Goal: Check status: Check status

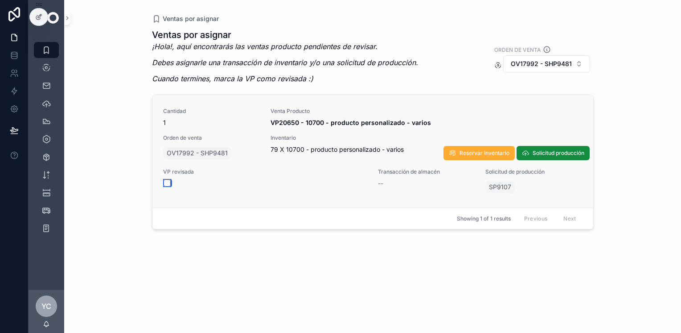
click at [166, 183] on button "scrollable content" at bounding box center [167, 182] width 7 height 7
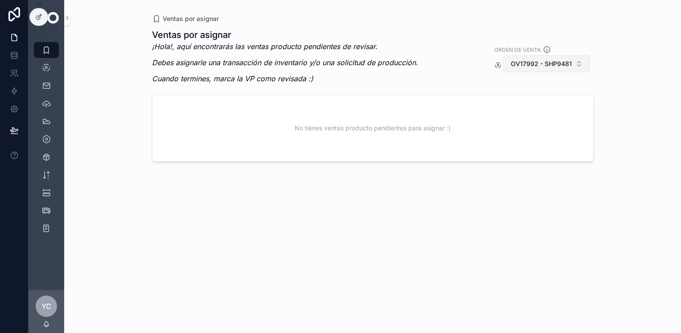
click at [539, 64] on span "OV17992 - SHP9481" at bounding box center [541, 63] width 61 height 9
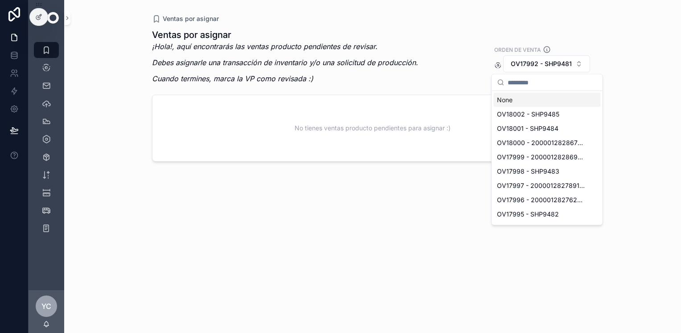
click at [520, 97] on div "None" at bounding box center [547, 100] width 107 height 14
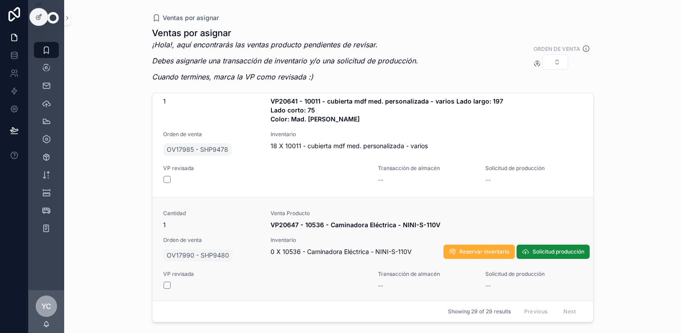
scroll to position [2882, 0]
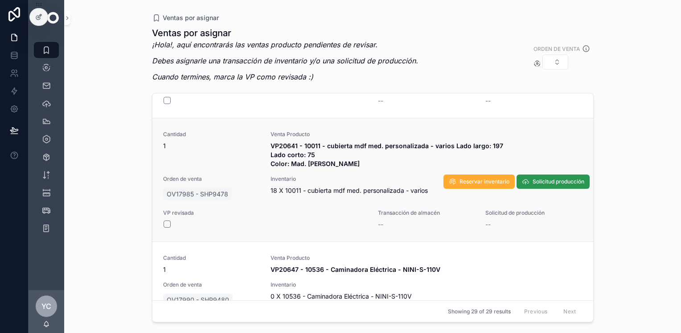
click at [546, 178] on span "Solicitud producción" at bounding box center [559, 181] width 52 height 7
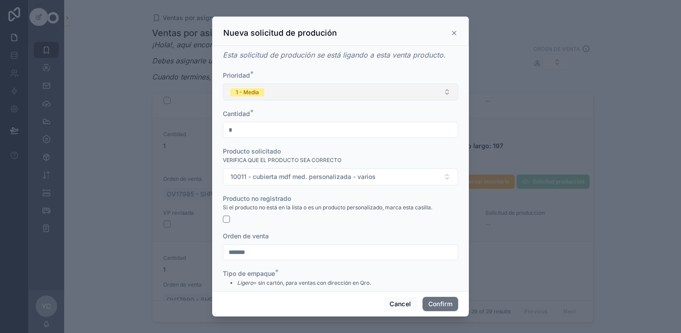
click at [286, 89] on button "1 - Media" at bounding box center [340, 91] width 235 height 17
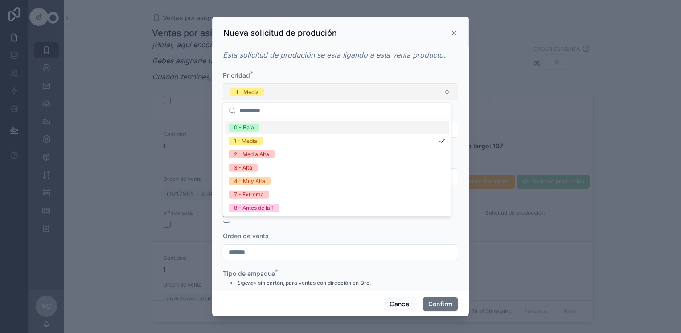
click at [294, 82] on div "Prioridad * 1 - Media" at bounding box center [340, 85] width 235 height 29
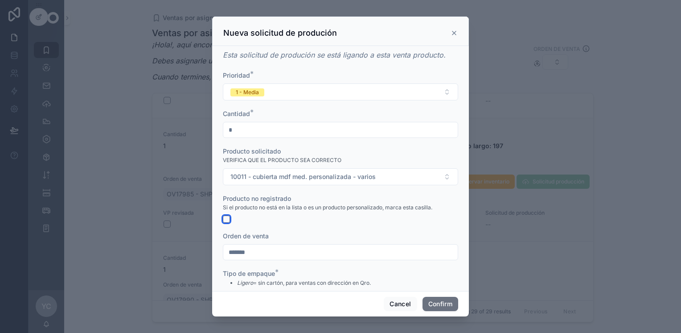
click at [225, 218] on button "button" at bounding box center [226, 218] width 7 height 7
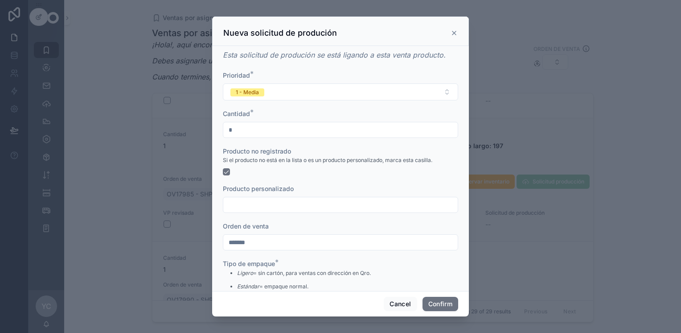
click at [283, 204] on input "text" at bounding box center [340, 204] width 235 height 12
click at [316, 206] on input "**********" at bounding box center [340, 204] width 235 height 12
type input "**********"
click at [326, 222] on div "Orden de venta" at bounding box center [340, 226] width 235 height 9
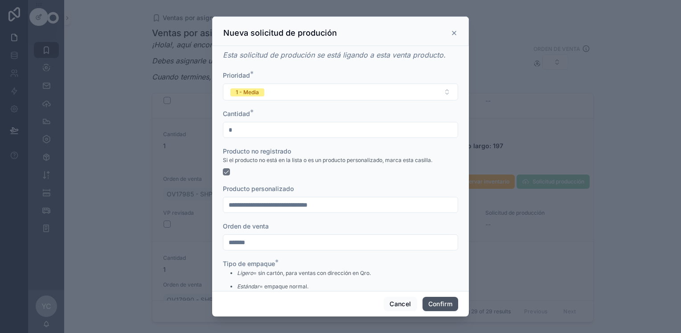
click at [429, 304] on button "Confirm" at bounding box center [441, 304] width 36 height 14
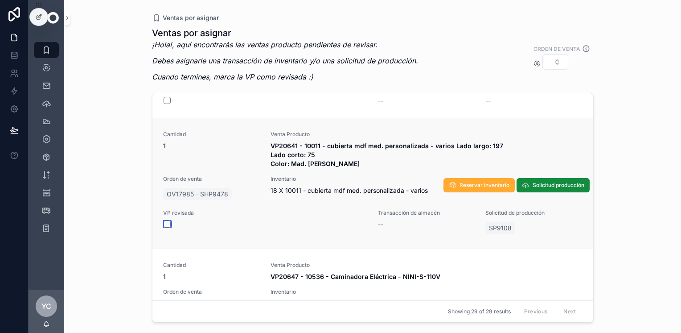
click at [166, 223] on button "scrollable content" at bounding box center [167, 223] width 7 height 7
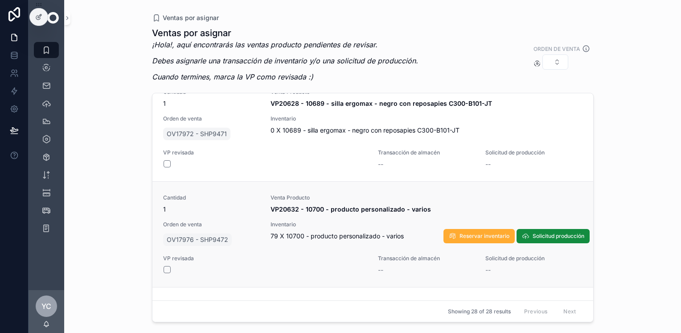
scroll to position [2757, 0]
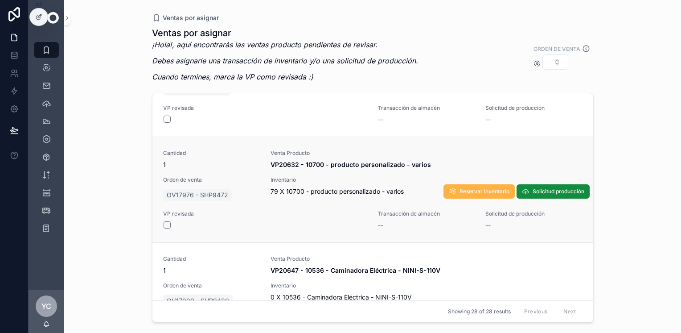
click at [481, 188] on span "Reservar inventario" at bounding box center [485, 191] width 50 height 7
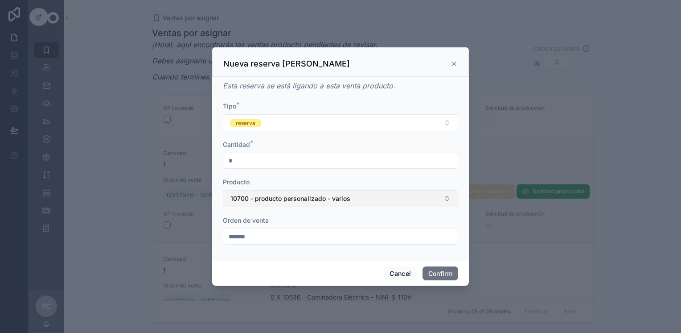
click at [305, 201] on span "10700 - producto personalizado - varios" at bounding box center [291, 198] width 120 height 9
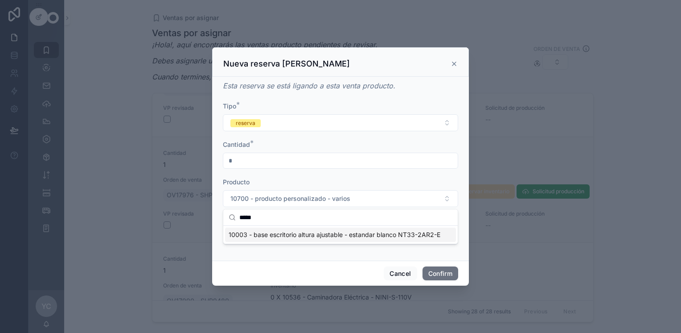
type input "*****"
click at [320, 236] on span "10003 - base escritorio altura ajustable - estandar blanco NT33-2AR2-E" at bounding box center [335, 234] width 212 height 9
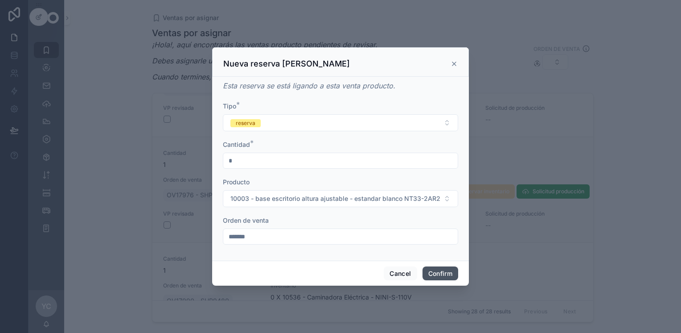
click at [436, 273] on button "Confirm" at bounding box center [441, 273] width 36 height 14
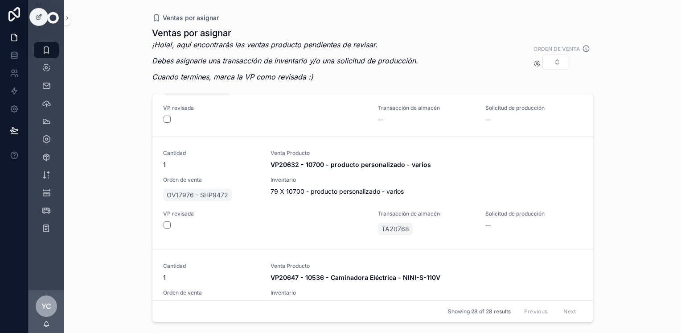
click at [533, 190] on div "Cantidad 1 Venta Producto VP20632 - 10700 - producto personalizado - varios Ord…" at bounding box center [372, 192] width 441 height 113
click at [533, 191] on span "Solicitud producción" at bounding box center [559, 194] width 52 height 7
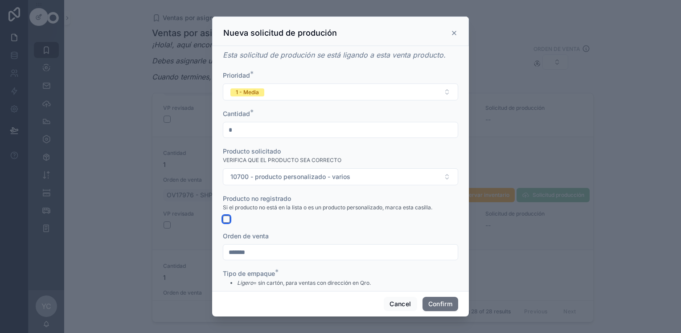
click at [228, 220] on button "button" at bounding box center [226, 218] width 7 height 7
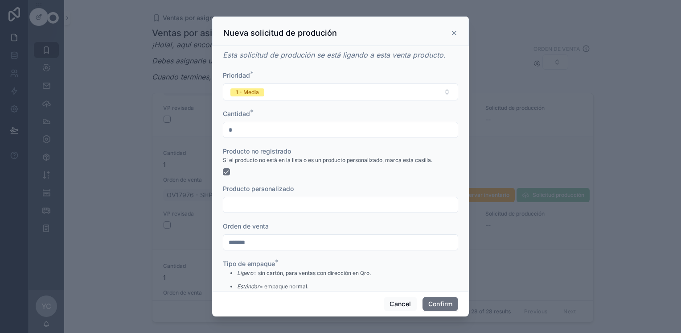
click at [277, 204] on input "text" at bounding box center [340, 204] width 235 height 12
type input "**********"
click at [435, 301] on button "Confirm" at bounding box center [441, 304] width 36 height 14
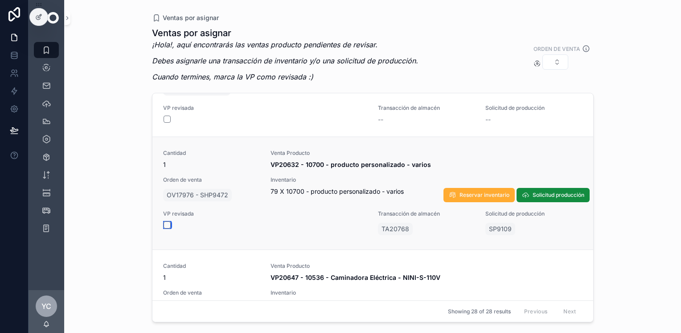
click at [167, 224] on button "scrollable content" at bounding box center [167, 224] width 7 height 7
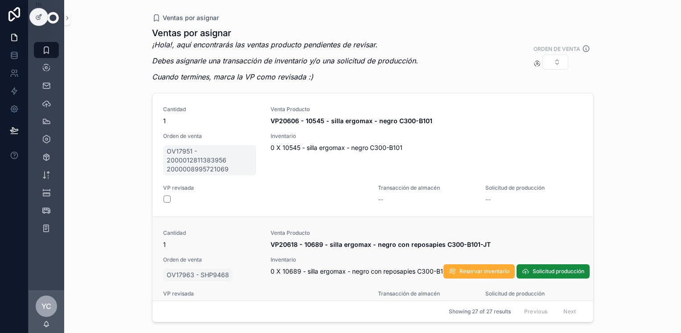
scroll to position [2429, 0]
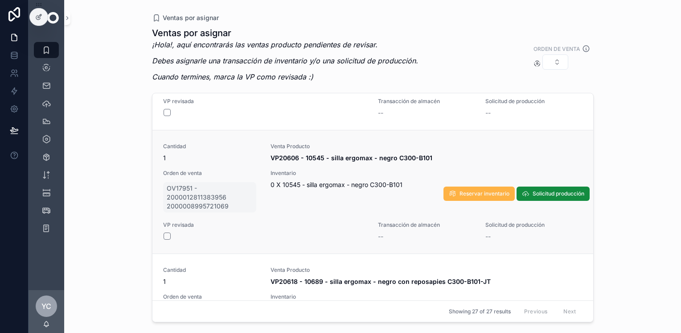
click at [466, 191] on span "Reservar inventario" at bounding box center [485, 193] width 50 height 7
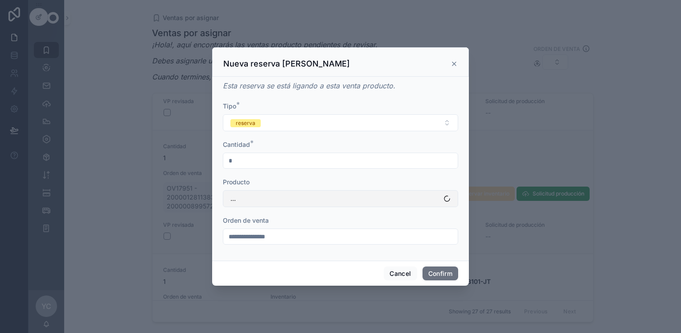
click at [280, 201] on button "..." at bounding box center [340, 198] width 235 height 17
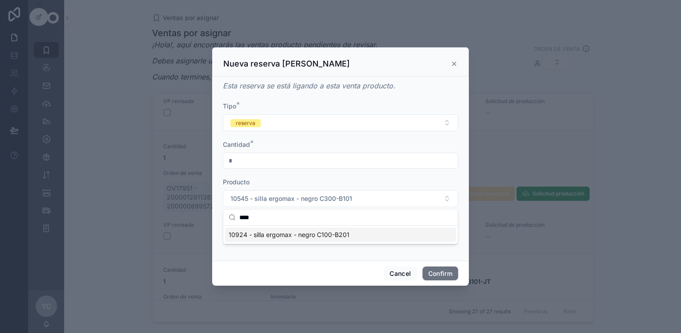
type input "****"
click at [353, 236] on div "10924 - silla ergomax - negro C100-B201" at bounding box center [340, 234] width 231 height 14
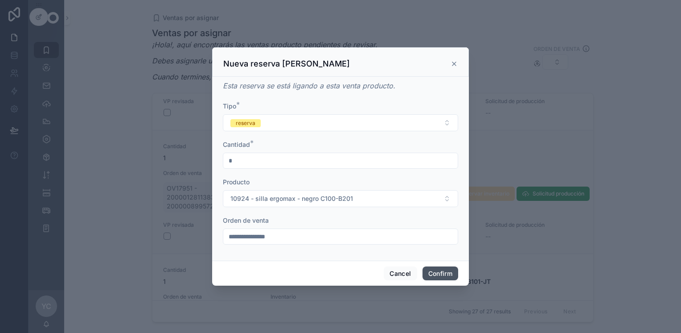
click at [441, 270] on button "Confirm" at bounding box center [441, 273] width 36 height 14
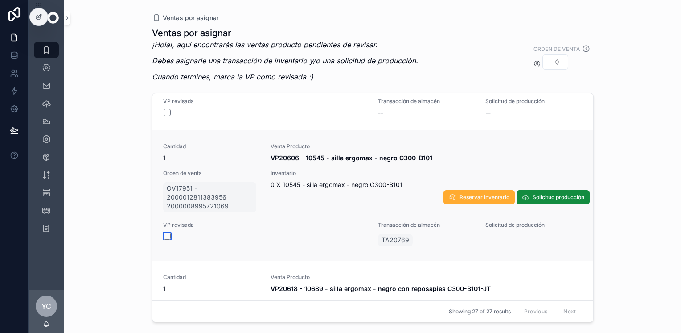
click at [169, 234] on button "scrollable content" at bounding box center [167, 235] width 7 height 7
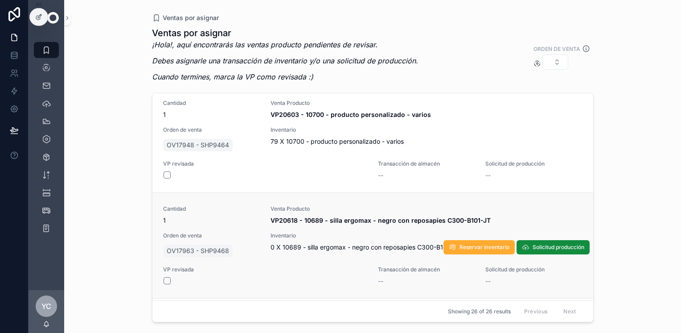
scroll to position [2340, 0]
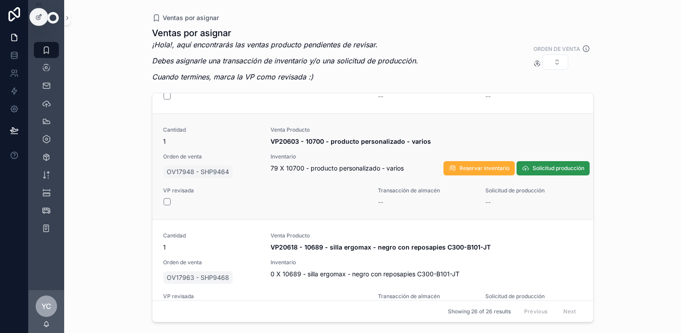
click at [548, 165] on span "Solicitud producción" at bounding box center [559, 168] width 52 height 7
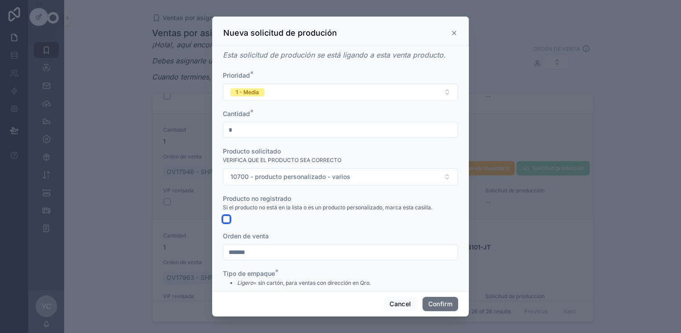
click at [226, 219] on button "button" at bounding box center [226, 218] width 7 height 7
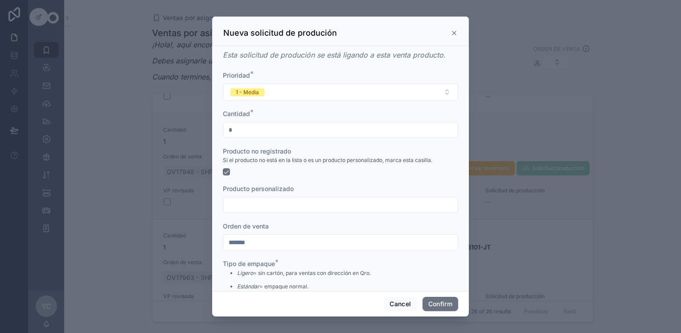
click at [254, 206] on input "text" at bounding box center [340, 204] width 235 height 12
paste input "**********"
click at [258, 205] on input "**********" at bounding box center [340, 204] width 235 height 12
click at [233, 206] on input "**********" at bounding box center [340, 204] width 235 height 12
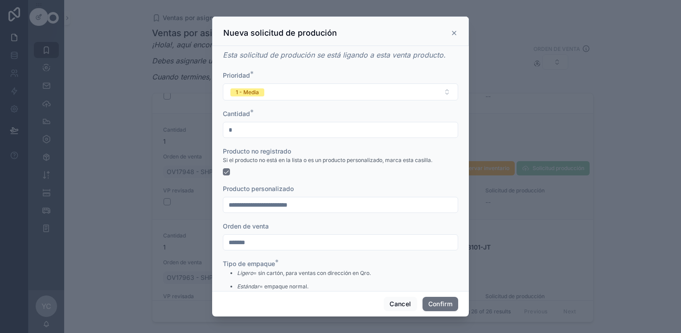
click at [292, 205] on input "**********" at bounding box center [340, 204] width 235 height 12
type input "**********"
click at [376, 227] on div "Orden de venta" at bounding box center [340, 226] width 235 height 9
click at [433, 304] on button "Confirm" at bounding box center [441, 304] width 36 height 14
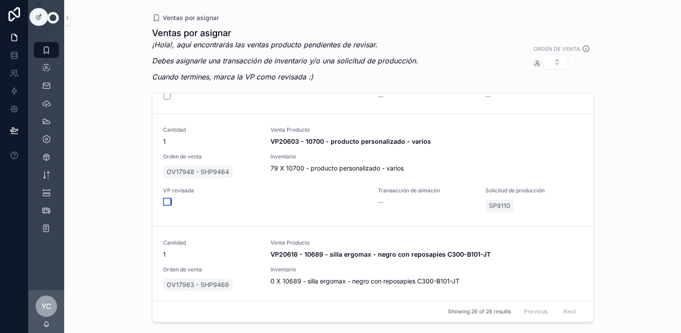
click at [166, 202] on button "scrollable content" at bounding box center [167, 201] width 7 height 7
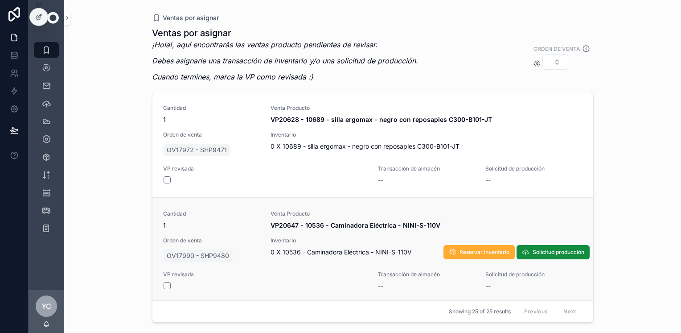
scroll to position [2468, 0]
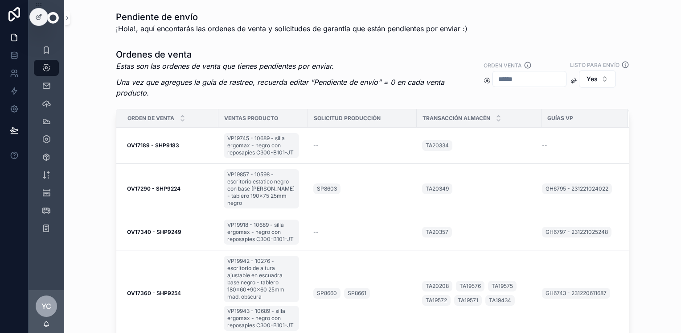
scroll to position [45, 0]
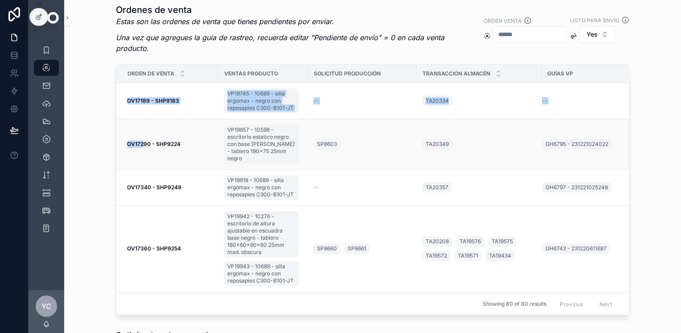
drag, startPoint x: 117, startPoint y: 137, endPoint x: 139, endPoint y: 144, distance: 22.8
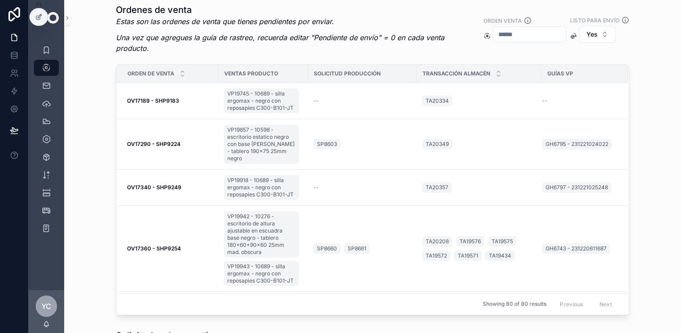
drag, startPoint x: 139, startPoint y: 144, endPoint x: 74, endPoint y: 128, distance: 67.5
drag, startPoint x: 122, startPoint y: 142, endPoint x: 180, endPoint y: 147, distance: 58.7
click at [180, 147] on td "OV17290 - SHP9224 OV17290 - SHP9224" at bounding box center [167, 144] width 102 height 50
copy strong "OV17290 - SHP9224"
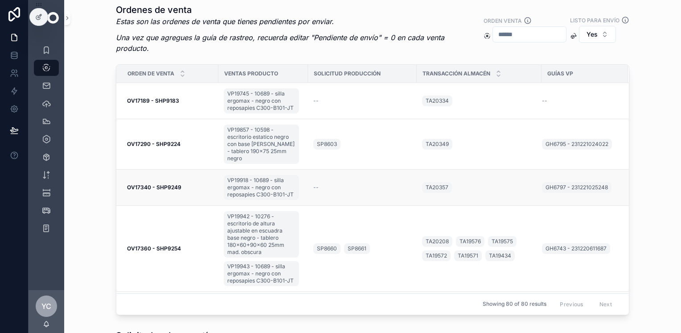
drag, startPoint x: 120, startPoint y: 181, endPoint x: 185, endPoint y: 191, distance: 65.5
click at [185, 191] on td "OV17340 - SHP9249 OV17340 - SHP9249" at bounding box center [167, 187] width 102 height 36
copy strong "OV17340 - SHP9249"
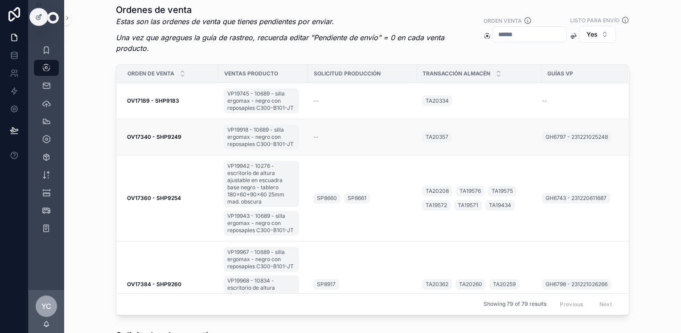
drag, startPoint x: 132, startPoint y: 136, endPoint x: 185, endPoint y: 140, distance: 53.2
click at [185, 140] on td "OV17340 - SHP9249 OV17340 - SHP9249" at bounding box center [167, 137] width 102 height 36
copy strong "OV17340 - SHP9249"
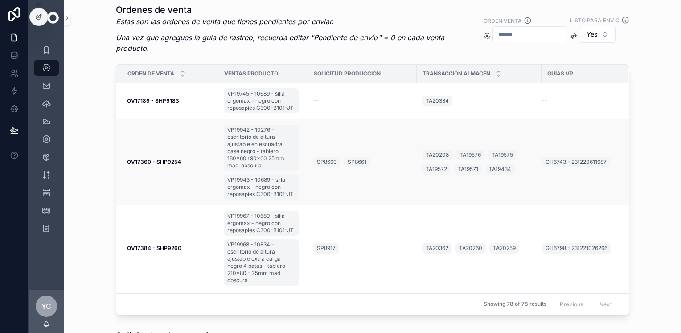
drag, startPoint x: 120, startPoint y: 155, endPoint x: 190, endPoint y: 163, distance: 70.9
click at [190, 163] on td "OV17360 - SHP9254 OV17360 - SHP9254" at bounding box center [167, 162] width 102 height 86
copy strong "OV17360 - SHP9254"
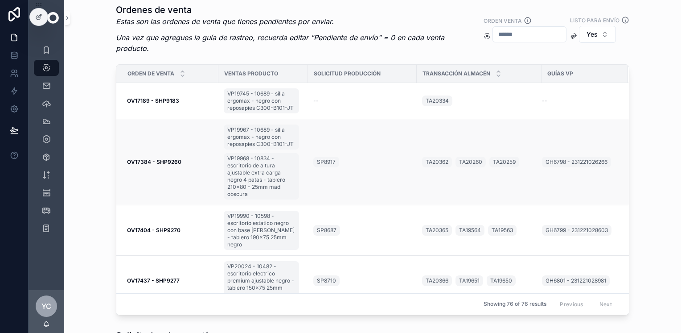
drag, startPoint x: 120, startPoint y: 156, endPoint x: 179, endPoint y: 169, distance: 60.4
click at [179, 169] on td "OV17384 - SHP9260 OV17384 - SHP9260" at bounding box center [167, 162] width 102 height 86
copy strong "OV17384 - SHP9260"
drag, startPoint x: 124, startPoint y: 226, endPoint x: 175, endPoint y: 235, distance: 52.5
click at [175, 235] on td "OV17404 - SHP9270 OV17404 - SHP9270" at bounding box center [167, 230] width 102 height 50
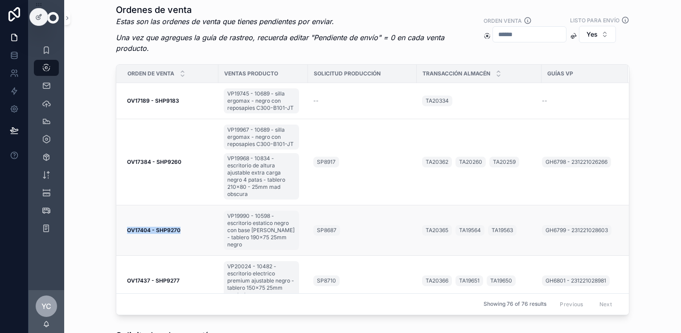
copy strong "OV17404 - SHP9270"
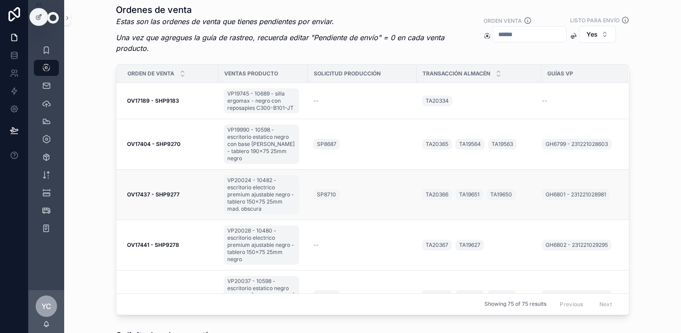
drag, startPoint x: 119, startPoint y: 190, endPoint x: 183, endPoint y: 202, distance: 64.8
click at [183, 202] on td "OV17437 - SHP9277 OV17437 - SHP9277" at bounding box center [167, 194] width 102 height 50
copy strong "OV17437 - SHP9277"
drag, startPoint x: 120, startPoint y: 182, endPoint x: 178, endPoint y: 192, distance: 58.7
click at [178, 192] on td "OV17441 - SHP9278 OV17441 - SHP9278" at bounding box center [167, 194] width 102 height 50
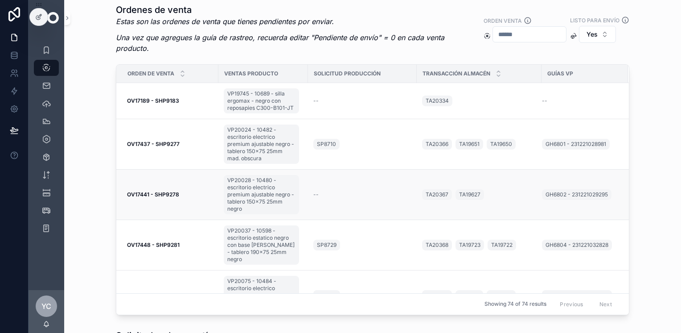
copy strong "OV17441 - SHP9278"
click at [184, 251] on td "OV17482 - SHP9291 OV17482 - SHP9291" at bounding box center [167, 245] width 102 height 50
click at [88, 203] on div "Ordenes de venta Estas son las ordenes de venta que tienes pendientes por envia…" at bounding box center [372, 159] width 603 height 318
drag, startPoint x: 126, startPoint y: 189, endPoint x: 192, endPoint y: 199, distance: 67.2
click at [192, 199] on td "OV17448 - SHP9281 OV17448 - SHP9281" at bounding box center [167, 194] width 102 height 50
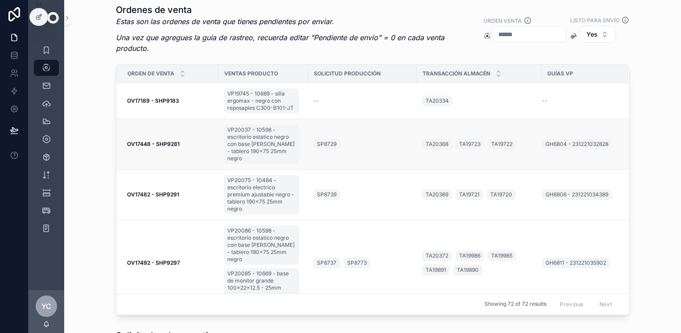
drag, startPoint x: 115, startPoint y: 142, endPoint x: 178, endPoint y: 146, distance: 63.0
click at [178, 146] on td "OV17448 - SHP9281 OV17448 - SHP9281" at bounding box center [167, 144] width 102 height 50
copy strong "OV17448 - SHP9281"
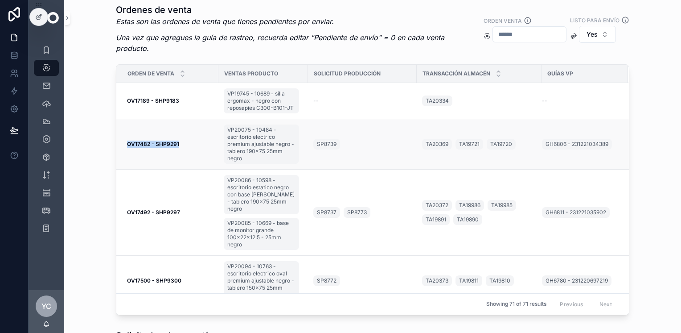
drag, startPoint x: 123, startPoint y: 142, endPoint x: 176, endPoint y: 148, distance: 53.4
click at [176, 148] on td "OV17482 - SHP9291 OV17482 - SHP9291" at bounding box center [167, 144] width 102 height 50
copy strong "OV17482 - SHP9291"
drag, startPoint x: 130, startPoint y: 207, endPoint x: 180, endPoint y: 215, distance: 50.5
click at [180, 215] on td "OV17492 - SHP9297 OV17492 - SHP9297" at bounding box center [167, 212] width 102 height 86
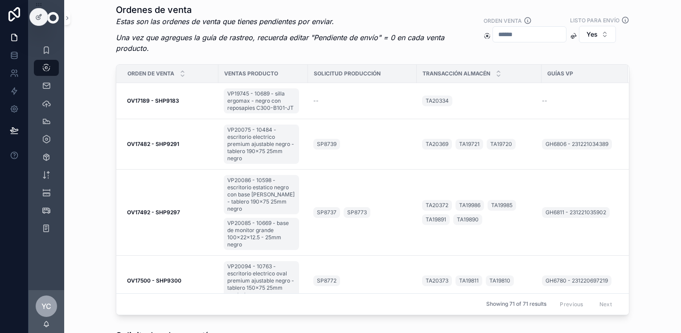
drag, startPoint x: 180, startPoint y: 215, endPoint x: 77, endPoint y: 185, distance: 107.8
click at [77, 185] on div "Ordenes de venta Estas son las ordenes de venta que tienes pendientes por envia…" at bounding box center [372, 159] width 603 height 318
drag, startPoint x: 122, startPoint y: 207, endPoint x: 178, endPoint y: 215, distance: 56.8
click at [178, 215] on td "OV17492 - SHP9297 OV17492 - SHP9297" at bounding box center [167, 212] width 102 height 86
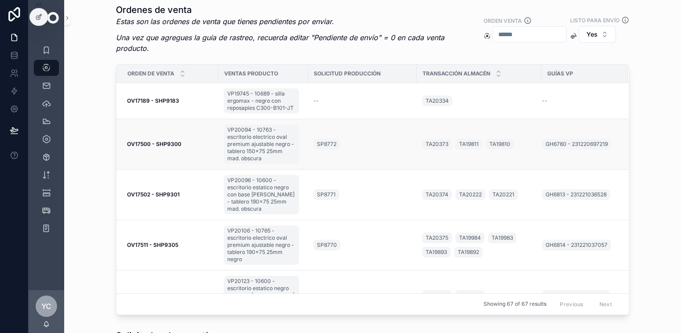
drag, startPoint x: 132, startPoint y: 143, endPoint x: 179, endPoint y: 146, distance: 47.8
click at [179, 146] on td "OV17500 - SHP9300 OV17500 - SHP9300" at bounding box center [167, 144] width 102 height 50
drag, startPoint x: 124, startPoint y: 192, endPoint x: 181, endPoint y: 202, distance: 57.5
click at [181, 202] on td "OV17502 - SHP9301 OV17502 - SHP9301" at bounding box center [167, 194] width 102 height 50
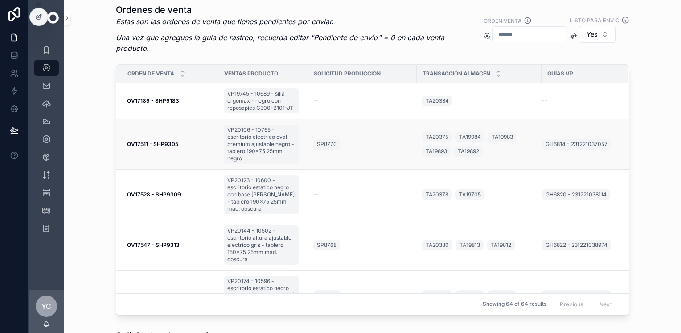
drag, startPoint x: 123, startPoint y: 140, endPoint x: 175, endPoint y: 149, distance: 52.9
click at [175, 149] on td "OV17511 - SHP9305 OV17511 - SHP9305" at bounding box center [167, 144] width 102 height 50
drag, startPoint x: 125, startPoint y: 190, endPoint x: 179, endPoint y: 199, distance: 54.7
click at [179, 199] on td "OV17528 - SHP9309 OV17528 - SHP9309" at bounding box center [167, 194] width 102 height 50
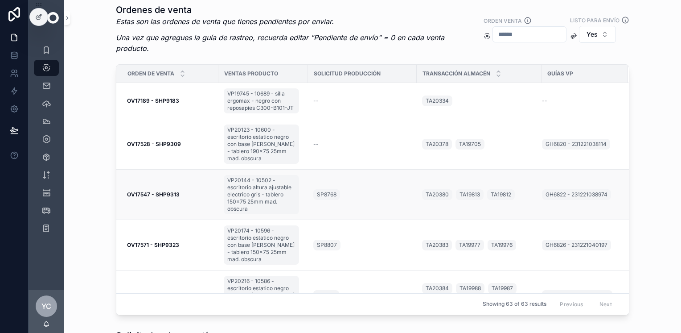
drag, startPoint x: 121, startPoint y: 188, endPoint x: 183, endPoint y: 197, distance: 62.7
click at [183, 197] on td "OV17547 - SHP9313 OV17547 - SHP9313" at bounding box center [167, 194] width 102 height 50
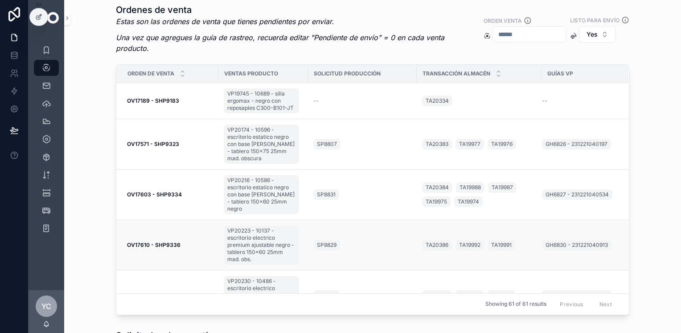
drag, startPoint x: 122, startPoint y: 239, endPoint x: 179, endPoint y: 245, distance: 57.9
click at [179, 245] on td "OV17610 - SHP9336 OV17610 - SHP9336" at bounding box center [167, 245] width 102 height 50
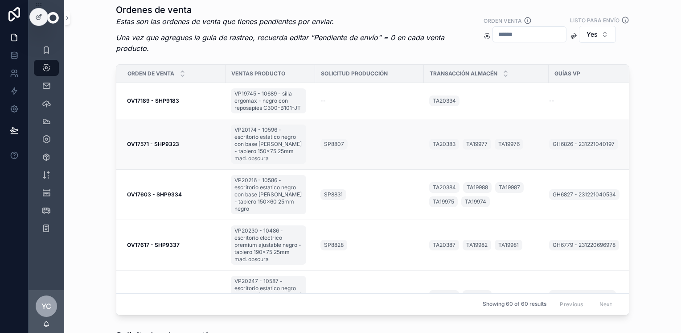
drag, startPoint x: 120, startPoint y: 144, endPoint x: 178, endPoint y: 149, distance: 58.3
click at [178, 149] on td "OV17571 - SHP9323 OV17571 - SHP9323" at bounding box center [170, 144] width 109 height 50
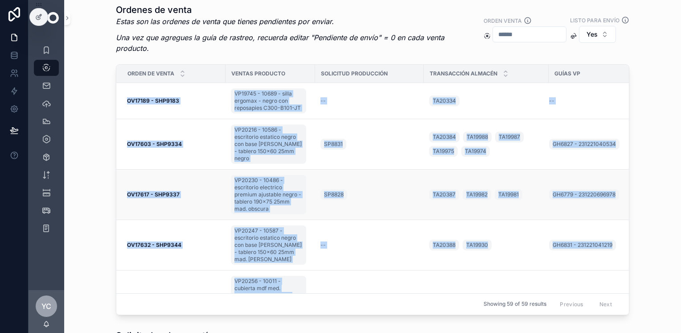
drag, startPoint x: 120, startPoint y: 191, endPoint x: 181, endPoint y: 197, distance: 61.4
click at [181, 197] on div "OV17617 - SHP9337 OV17617 - SHP9337" at bounding box center [173, 194] width 93 height 7
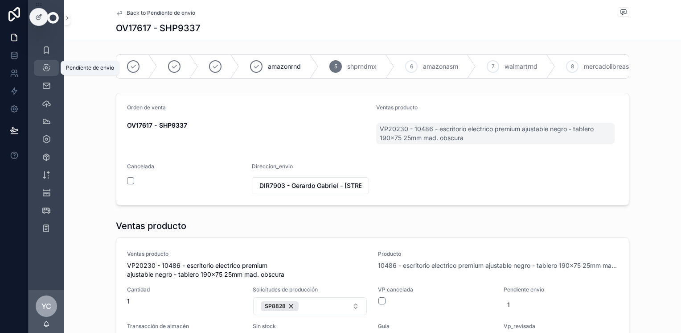
click at [52, 68] on div "Pendiente de envío" at bounding box center [46, 68] width 14 height 14
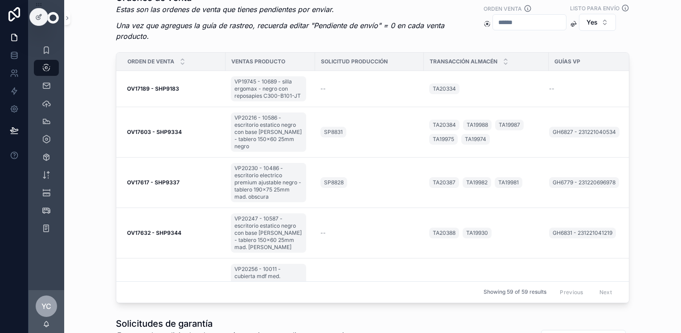
scroll to position [45, 0]
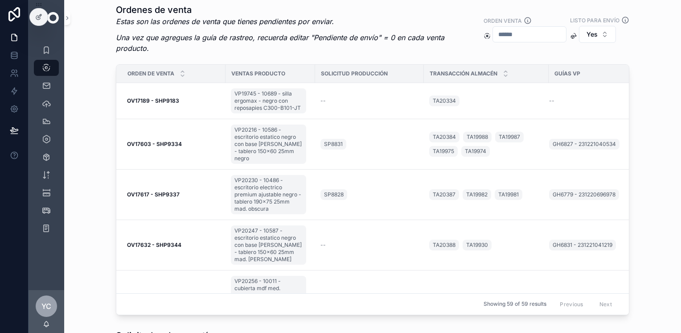
drag, startPoint x: 82, startPoint y: 122, endPoint x: 117, endPoint y: 129, distance: 35.9
click at [83, 122] on div "Ordenes de venta Estas son las ordenes de venta que tienes pendientes por envia…" at bounding box center [372, 159] width 603 height 318
drag, startPoint x: 126, startPoint y: 140, endPoint x: 181, endPoint y: 151, distance: 56.7
click at [181, 151] on td "OV17603 - SHP9334 OV17603 - SHP9334" at bounding box center [170, 144] width 109 height 50
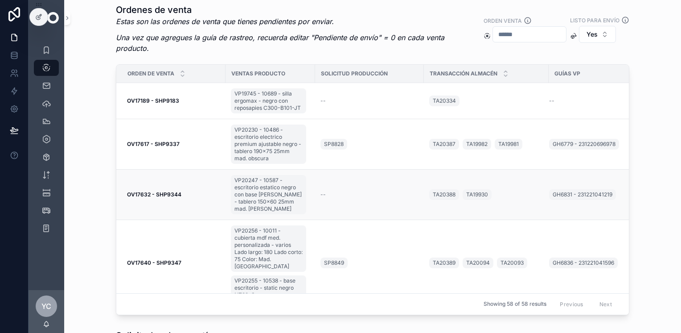
drag, startPoint x: 124, startPoint y: 191, endPoint x: 182, endPoint y: 199, distance: 59.3
click at [182, 199] on td "OV17632 - SHP9344 OV17632 - SHP9344" at bounding box center [170, 194] width 109 height 50
drag, startPoint x: 123, startPoint y: 259, endPoint x: 177, endPoint y: 265, distance: 53.9
click at [177, 265] on td "OV17640 - SHP9347 OV17640 - SHP9347" at bounding box center [170, 263] width 109 height 86
drag, startPoint x: 117, startPoint y: 136, endPoint x: 178, endPoint y: 147, distance: 62.0
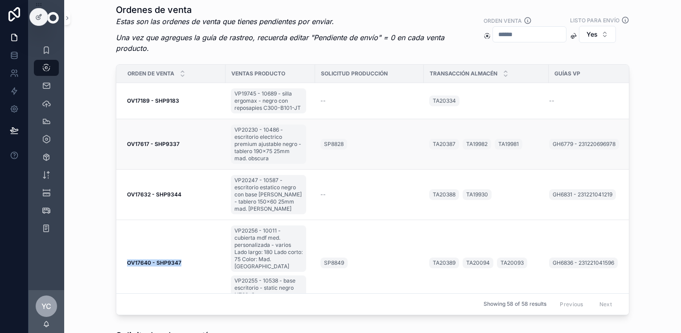
click at [178, 147] on td "OV17617 - SHP9337 OV17617 - SHP9337" at bounding box center [170, 144] width 109 height 50
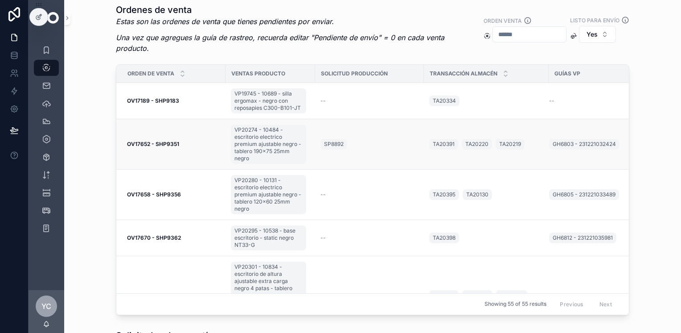
drag, startPoint x: 119, startPoint y: 141, endPoint x: 180, endPoint y: 154, distance: 62.8
click at [180, 154] on td "OV17652 - SHP9351 OV17652 - SHP9351" at bounding box center [170, 144] width 109 height 50
click at [101, 179] on div "Ordenes de venta Estas son las ordenes de venta que tienes pendientes por envia…" at bounding box center [372, 159] width 603 height 318
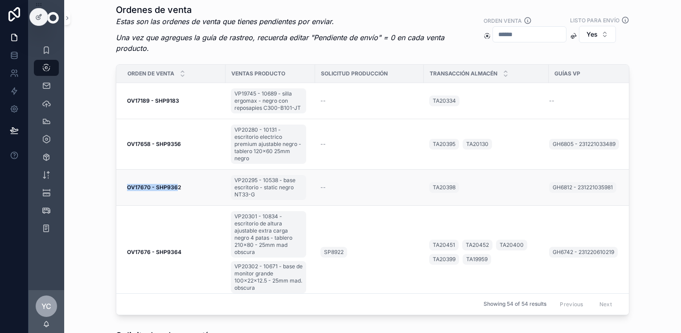
click at [174, 202] on td "OV17670 - SHP9362 OV17670 - SHP9362" at bounding box center [170, 187] width 109 height 36
drag, startPoint x: 174, startPoint y: 202, endPoint x: 68, endPoint y: 165, distance: 112.2
drag, startPoint x: 136, startPoint y: 147, endPoint x: 185, endPoint y: 153, distance: 49.4
click at [185, 153] on td "OV17658 - SHP9356 OV17658 - SHP9356" at bounding box center [170, 144] width 109 height 50
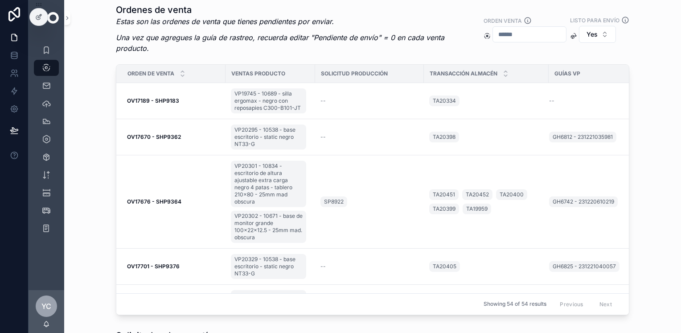
click at [107, 149] on div "Ordenes de venta Estas son las ordenes de venta que tienes pendientes por envia…" at bounding box center [372, 159] width 603 height 318
drag, startPoint x: 184, startPoint y: 143, endPoint x: 115, endPoint y: 142, distance: 68.7
click at [116, 142] on td "OV17670 - SHP9362 OV17670 - SHP9362" at bounding box center [170, 137] width 109 height 36
drag, startPoint x: 189, startPoint y: 212, endPoint x: 122, endPoint y: 203, distance: 67.9
click at [122, 203] on td "OV17676 - SHP9364 OV17676 - SHP9364" at bounding box center [170, 201] width 109 height 93
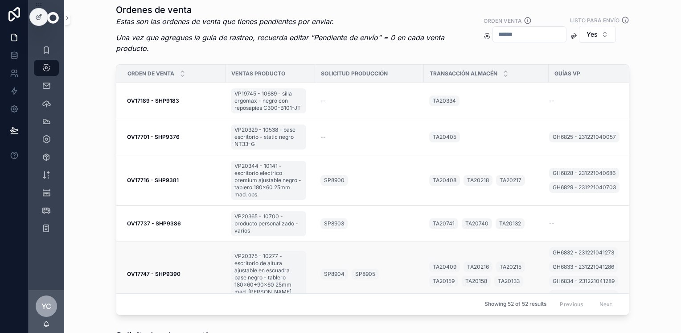
click at [181, 265] on td "OV17747 - SHP9390 OV17747 - SHP9390" at bounding box center [170, 274] width 109 height 65
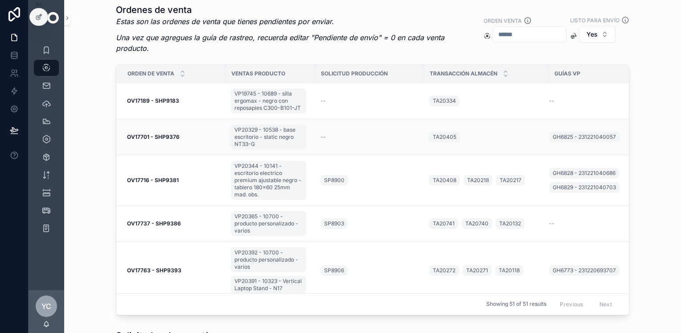
drag, startPoint x: 121, startPoint y: 136, endPoint x: 178, endPoint y: 142, distance: 57.4
click at [178, 142] on td "OV17701 - SHP9376 OV17701 - SHP9376" at bounding box center [170, 137] width 109 height 36
drag, startPoint x: 123, startPoint y: 175, endPoint x: 175, endPoint y: 181, distance: 52.5
click at [175, 181] on td "OV17716 - SHP9381 OV17716 - SHP9381" at bounding box center [170, 180] width 109 height 50
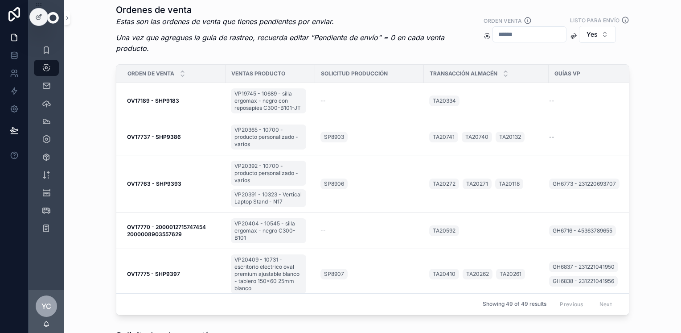
drag, startPoint x: 104, startPoint y: 161, endPoint x: 102, endPoint y: 147, distance: 14.4
click at [104, 161] on div "Ordenes de venta Estas son las ordenes de venta que tienes pendientes por envia…" at bounding box center [372, 159] width 603 height 318
drag, startPoint x: 118, startPoint y: 130, endPoint x: 178, endPoint y: 140, distance: 61.0
click at [178, 140] on td "OV17737 - SHP9386 OV17737 - SHP9386" at bounding box center [170, 137] width 109 height 36
click at [87, 105] on div "Ordenes de venta Estas son las ordenes de venta que tienes pendientes por envia…" at bounding box center [372, 159] width 603 height 318
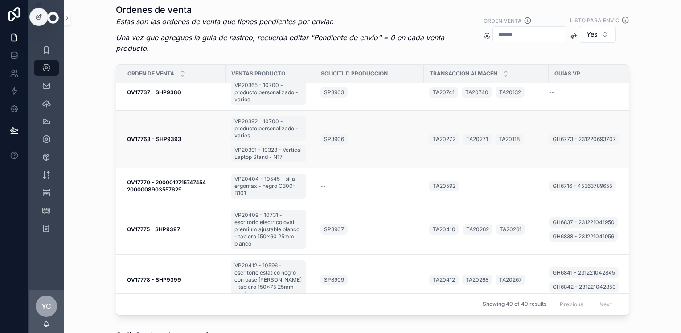
drag, startPoint x: 112, startPoint y: 128, endPoint x: 187, endPoint y: 143, distance: 76.5
click at [187, 143] on td "OV17763 - SHP9393 OV17763 - SHP9393" at bounding box center [170, 140] width 109 height 58
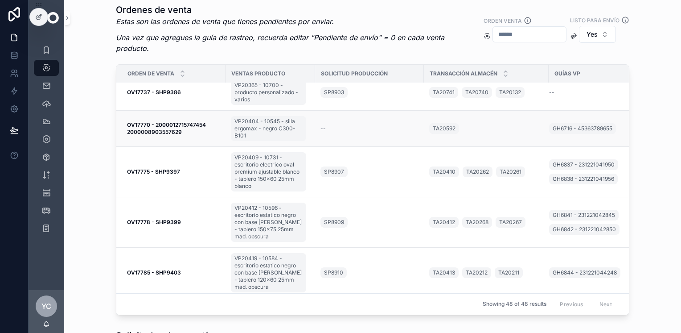
drag, startPoint x: 119, startPoint y: 126, endPoint x: 116, endPoint y: 120, distance: 6.4
click at [116, 120] on td "OV17770 - 2000012715747454 2000008903557629 OV17770 - 2000012715747454 20000089…" at bounding box center [170, 129] width 109 height 36
click at [98, 118] on div "Ordenes de venta Estas son las ordenes de venta que tienes pendientes por envia…" at bounding box center [372, 159] width 603 height 318
drag, startPoint x: 119, startPoint y: 167, endPoint x: 180, endPoint y: 173, distance: 60.9
click at [180, 173] on td "OV17775 - SHP9397 OV17775 - SHP9397" at bounding box center [170, 172] width 109 height 50
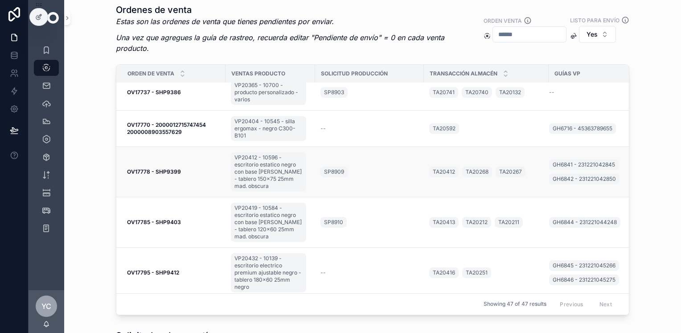
drag, startPoint x: 193, startPoint y: 177, endPoint x: 115, endPoint y: 172, distance: 77.3
click at [116, 172] on td "OV17778 - SHP9399 OV17778 - SHP9399" at bounding box center [170, 172] width 109 height 50
click at [100, 194] on div "Ordenes de venta Estas son las ordenes de venta que tienes pendientes por envia…" at bounding box center [372, 159] width 603 height 318
click at [102, 191] on div "Ordenes de venta Estas son las ordenes de venta que tienes pendientes por envia…" at bounding box center [372, 159] width 603 height 318
drag, startPoint x: 119, startPoint y: 215, endPoint x: 179, endPoint y: 224, distance: 60.0
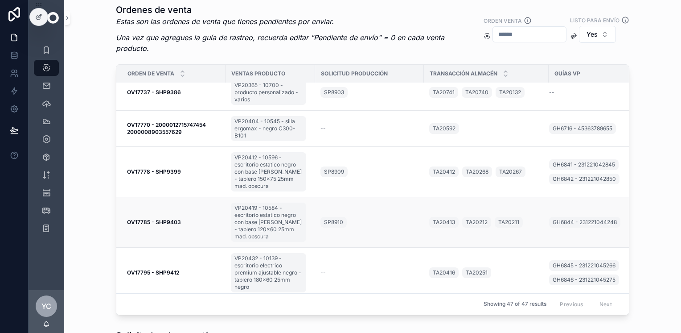
click at [179, 224] on td "OV17785 - SHP9403 OV17785 - SHP9403" at bounding box center [170, 222] width 109 height 50
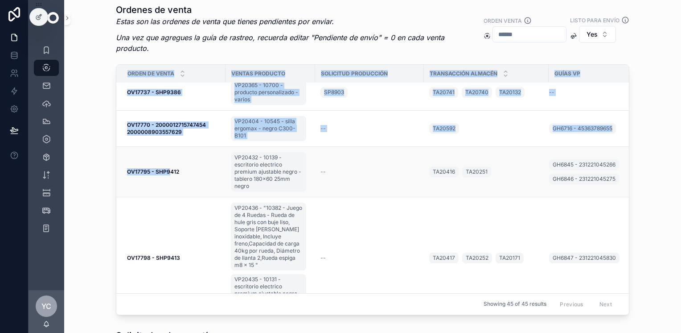
drag, startPoint x: 111, startPoint y: 158, endPoint x: 168, endPoint y: 177, distance: 60.2
click at [168, 177] on div "Ordenes de venta Estas son las ordenes de venta que tienes pendientes por envia…" at bounding box center [372, 159] width 603 height 318
drag, startPoint x: 168, startPoint y: 177, endPoint x: 86, endPoint y: 159, distance: 84.0
click at [86, 159] on div "Ordenes de venta Estas son las ordenes de venta que tienes pendientes por envia…" at bounding box center [372, 159] width 603 height 318
click at [98, 165] on div "Ordenes de venta Estas son las ordenes de venta que tienes pendientes por envia…" at bounding box center [372, 159] width 603 height 318
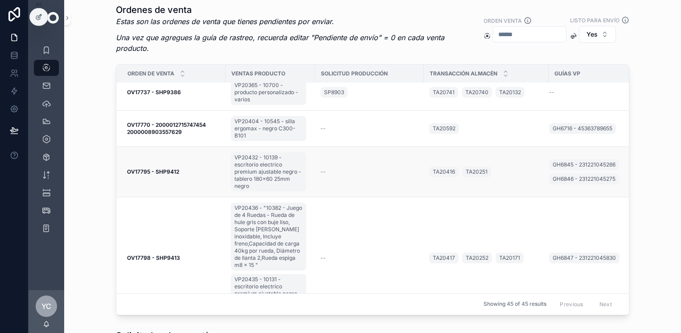
drag, startPoint x: 118, startPoint y: 170, endPoint x: 178, endPoint y: 175, distance: 60.4
click at [178, 175] on td "OV17795 - SHP9412 OV17795 - SHP9412" at bounding box center [170, 172] width 109 height 50
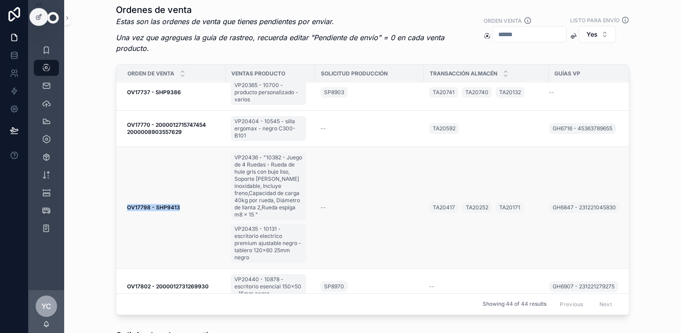
click at [175, 254] on td "OV17798 - SHP9413 OV17798 - SHP9413" at bounding box center [170, 208] width 109 height 122
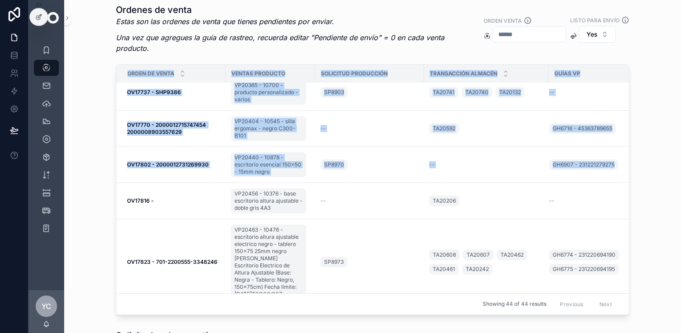
drag, startPoint x: 119, startPoint y: 198, endPoint x: 111, endPoint y: 202, distance: 10.2
click at [111, 202] on div "Ordenes de venta Estas son las ordenes de venta que tienes pendientes por envia…" at bounding box center [372, 159] width 603 height 318
drag, startPoint x: 111, startPoint y: 202, endPoint x: 77, endPoint y: 179, distance: 41.1
click at [77, 179] on div "Ordenes de venta Estas son las ordenes de venta que tienes pendientes por envia…" at bounding box center [372, 159] width 603 height 318
click at [93, 181] on div "Ordenes de venta Estas son las ordenes de venta que tienes pendientes por envia…" at bounding box center [372, 159] width 603 height 318
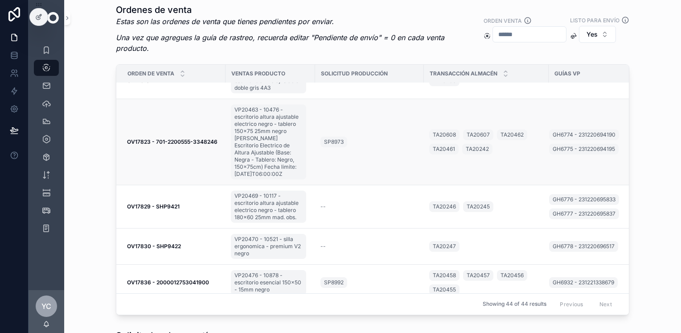
scroll to position [178, 0]
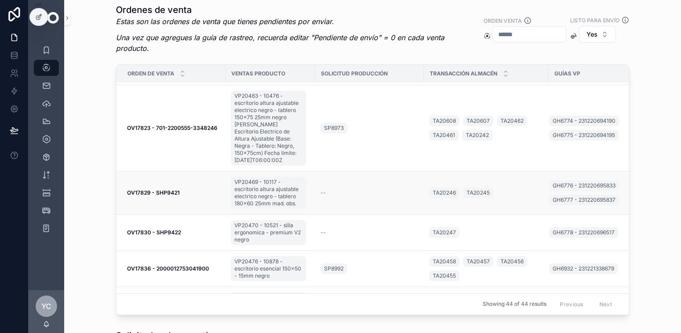
drag, startPoint x: 122, startPoint y: 181, endPoint x: 189, endPoint y: 194, distance: 68.6
click at [189, 194] on td "OV17829 - SHP9421 OV17829 - SHP9421" at bounding box center [170, 192] width 109 height 43
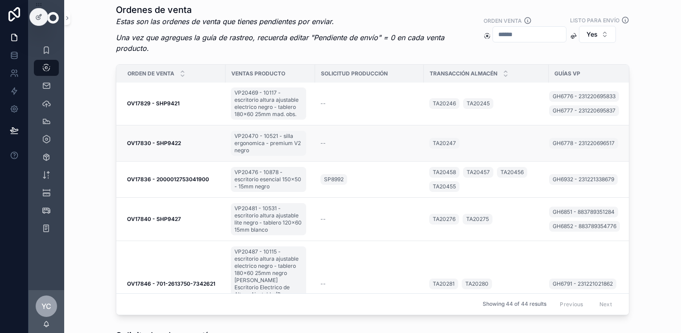
scroll to position [223, 0]
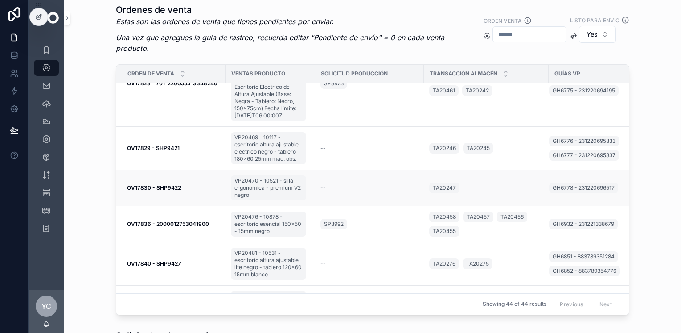
drag, startPoint x: 121, startPoint y: 177, endPoint x: 182, endPoint y: 182, distance: 61.3
click at [182, 182] on td "OV17830 - SHP9422 OV17830 - SHP9422" at bounding box center [170, 188] width 109 height 36
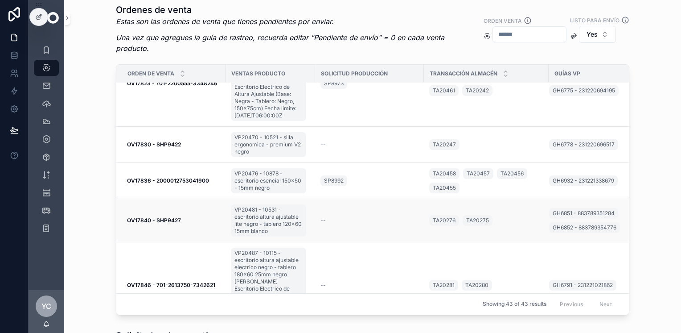
drag, startPoint x: 119, startPoint y: 211, endPoint x: 178, endPoint y: 216, distance: 58.6
click at [178, 216] on td "OV17840 - SHP9427 OV17840 - SHP9427" at bounding box center [170, 220] width 109 height 43
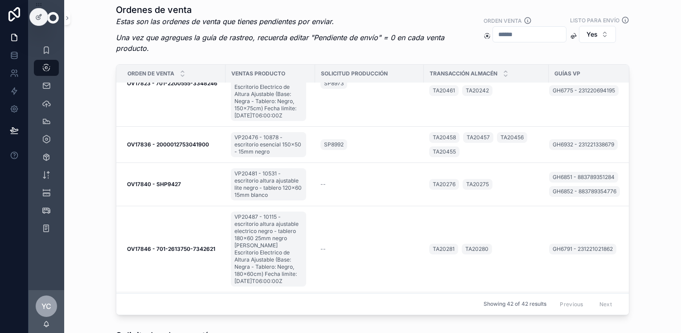
click at [91, 143] on div "Ordenes de venta Estas son las ordenes de venta que tienes pendientes por envia…" at bounding box center [372, 159] width 603 height 318
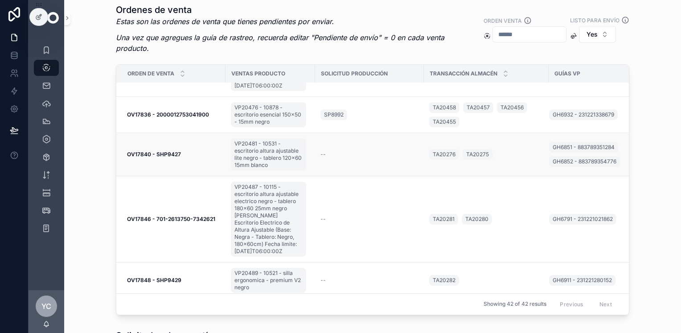
scroll to position [268, 0]
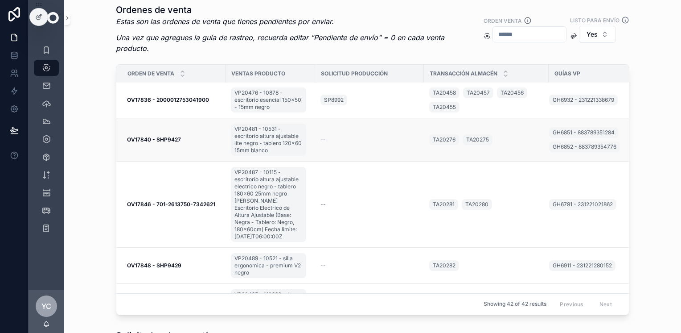
drag, startPoint x: 120, startPoint y: 127, endPoint x: 191, endPoint y: 137, distance: 71.6
click at [191, 137] on td "OV17840 - SHP9427 OV17840 - SHP9427" at bounding box center [170, 139] width 109 height 43
drag, startPoint x: 122, startPoint y: 246, endPoint x: 179, endPoint y: 251, distance: 56.8
click at [179, 251] on td "OV17848 - SHP9429 OV17848 - SHP9429" at bounding box center [170, 265] width 109 height 36
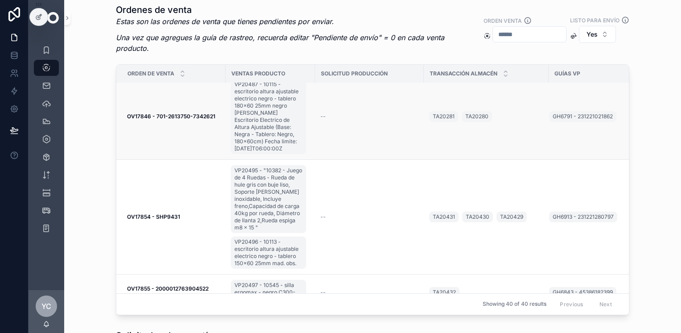
scroll to position [357, 0]
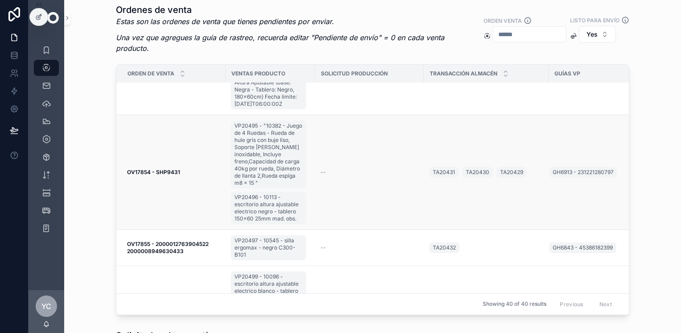
drag, startPoint x: 121, startPoint y: 151, endPoint x: 190, endPoint y: 161, distance: 69.9
click at [190, 161] on td "OV17854 - SHP9431 OV17854 - SHP9431" at bounding box center [170, 172] width 109 height 115
